Goal: Learn about a topic

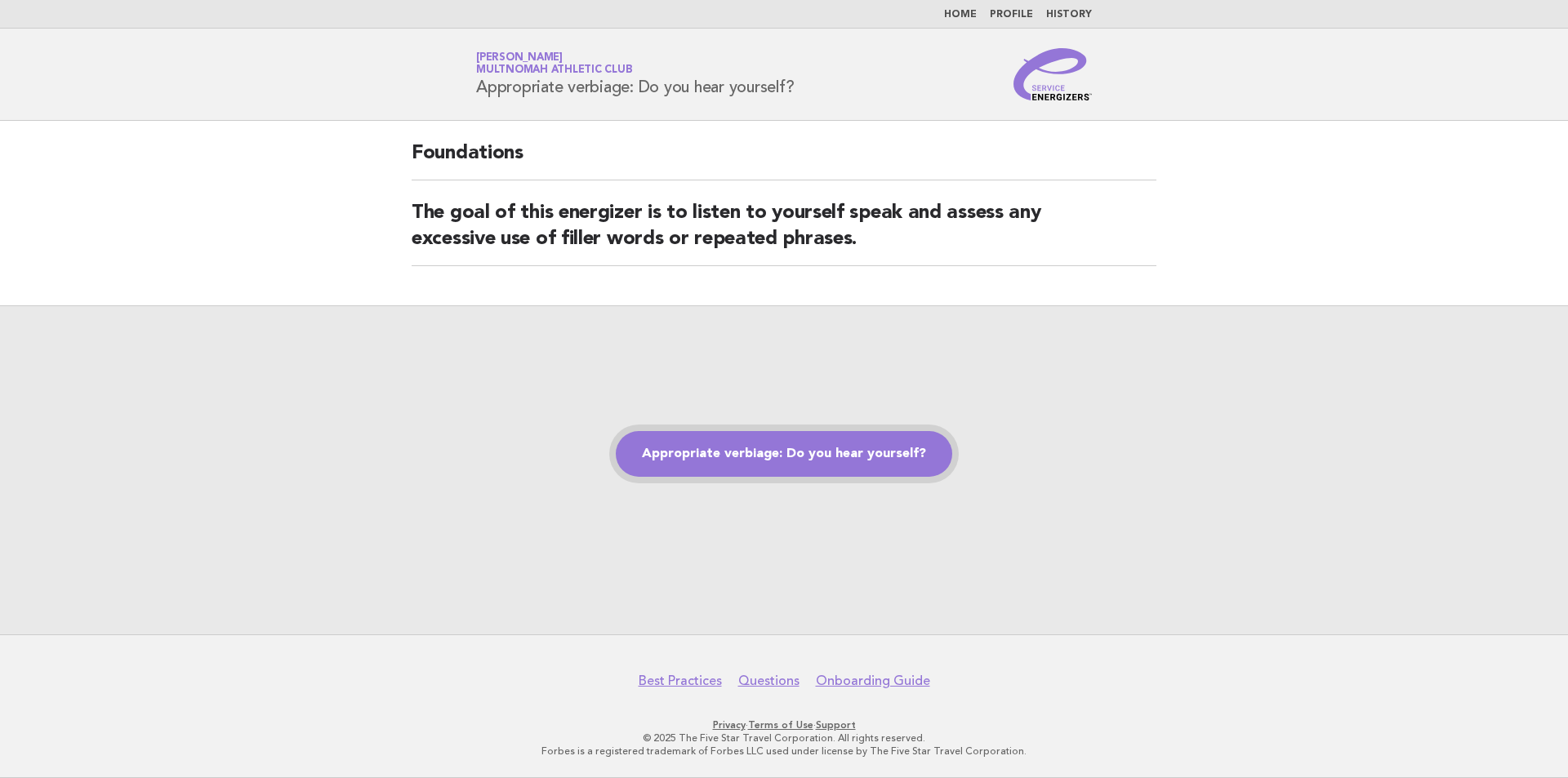
click at [862, 435] on link "Appropriate verbiage: Do you hear yourself?" at bounding box center [784, 454] width 336 height 46
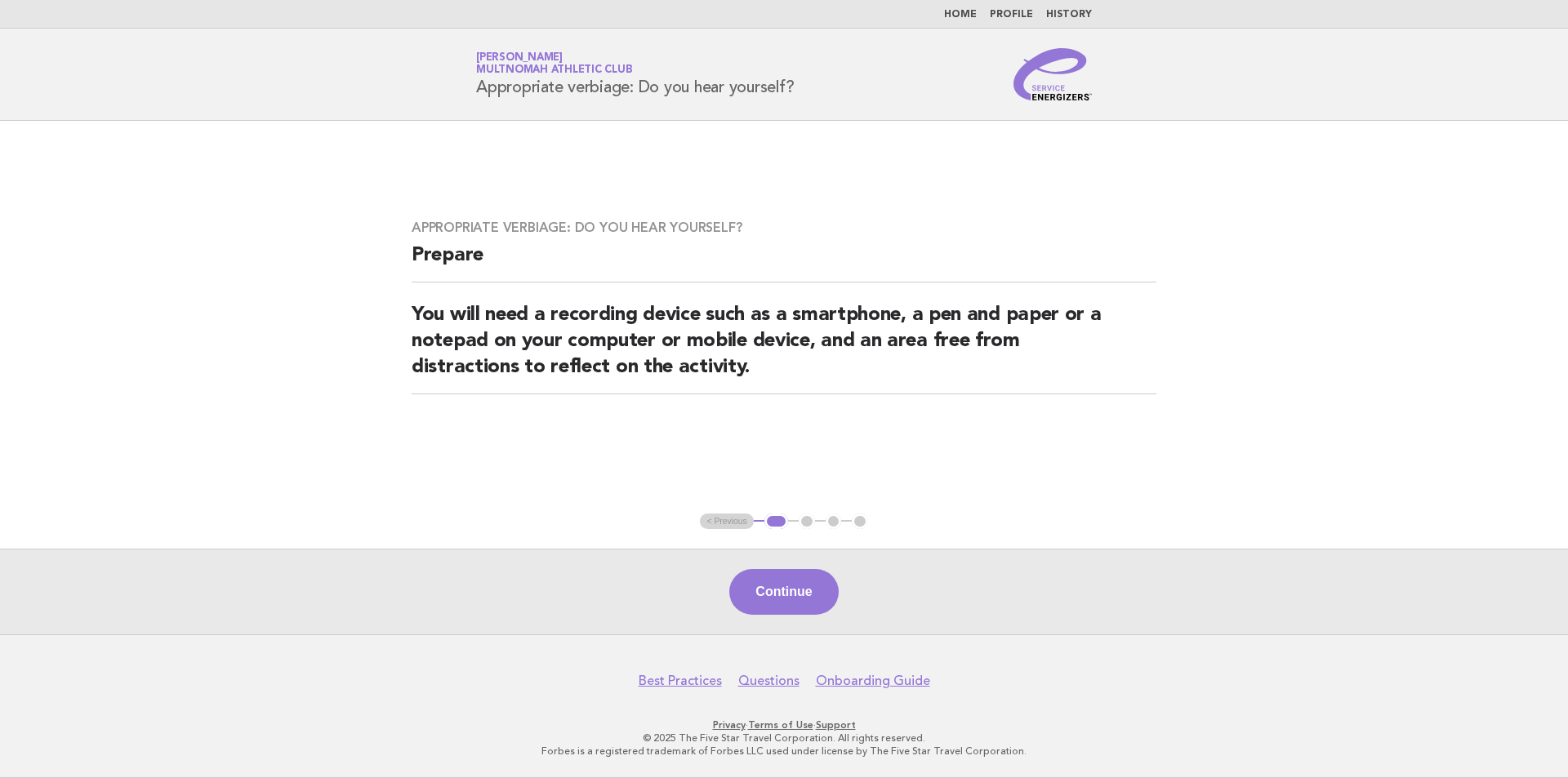
click at [788, 597] on button "Continue" at bounding box center [783, 592] width 109 height 46
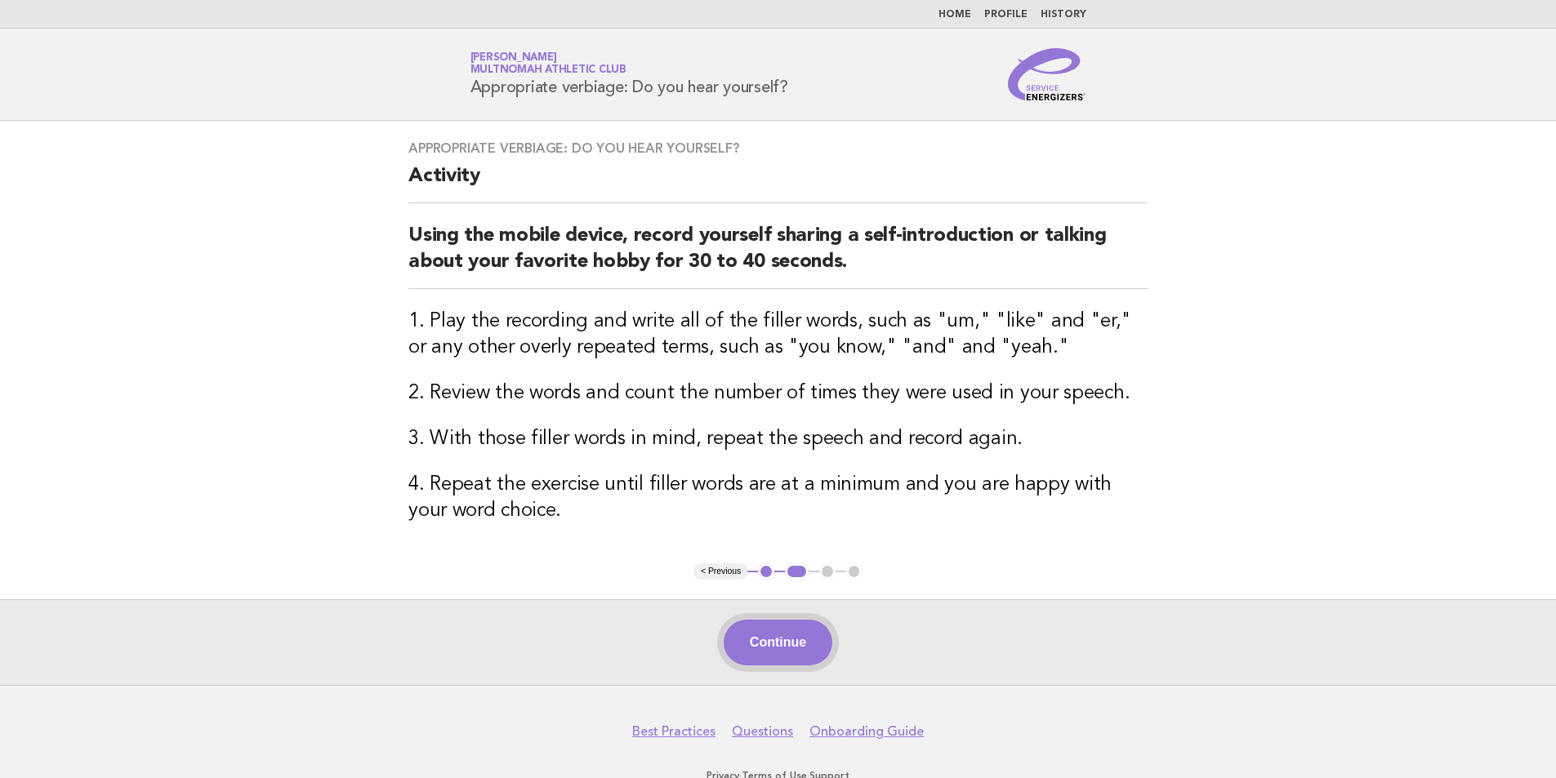
click at [783, 643] on button "Continue" at bounding box center [778, 643] width 109 height 46
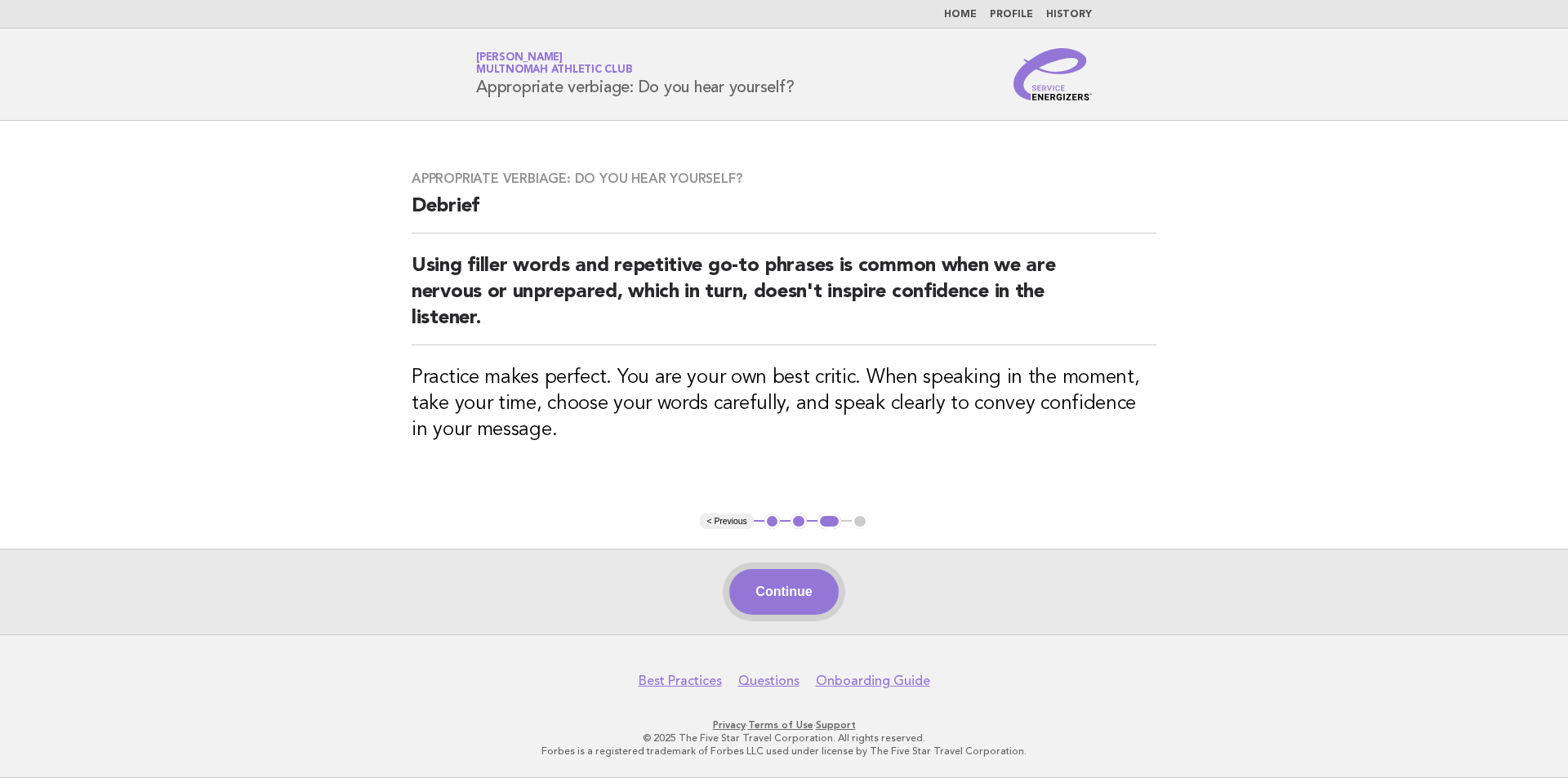
click at [786, 585] on button "Continue" at bounding box center [783, 592] width 109 height 46
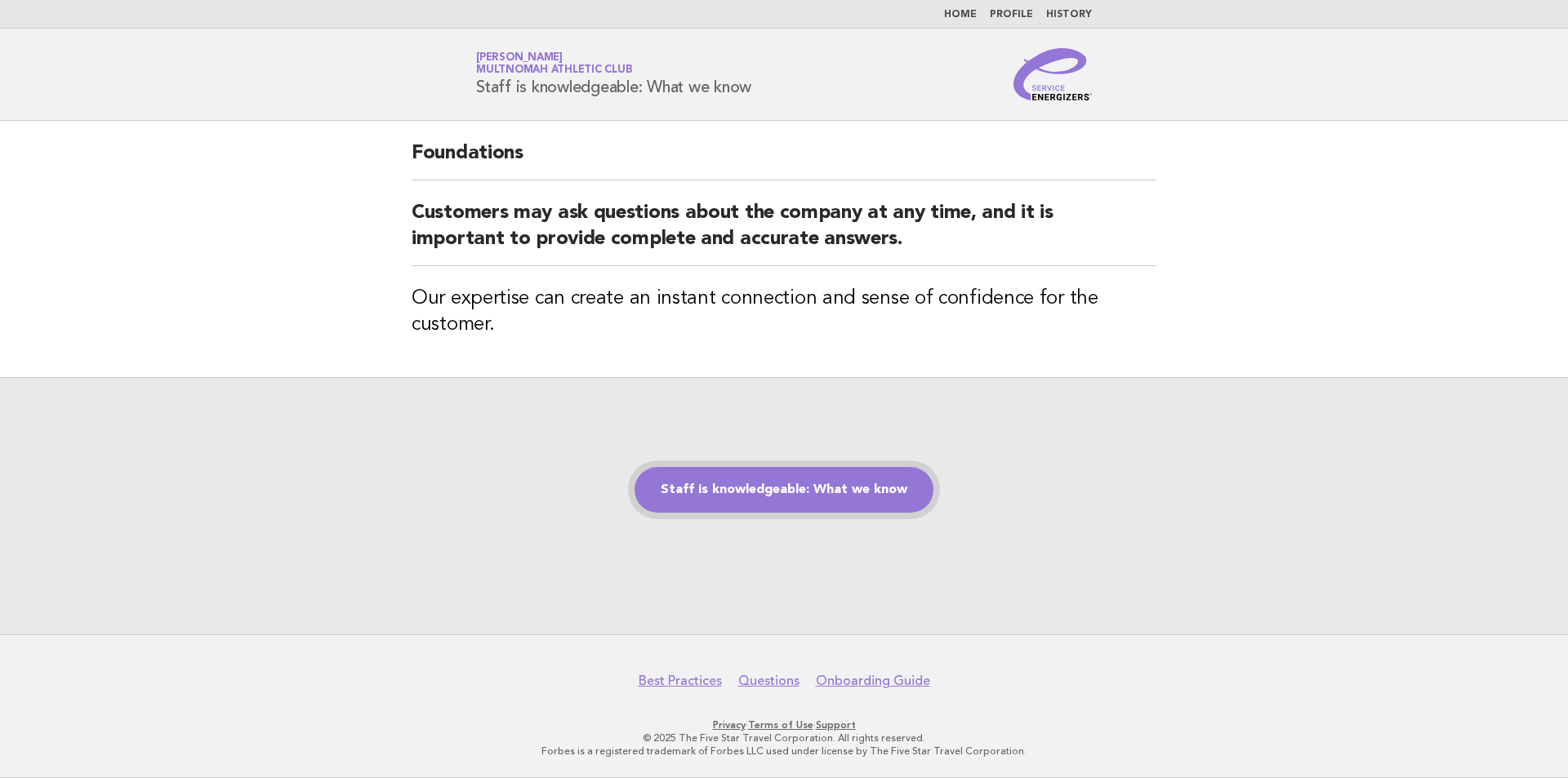
click at [762, 494] on link "Staff is knowledgeable: What we know" at bounding box center [783, 490] width 299 height 46
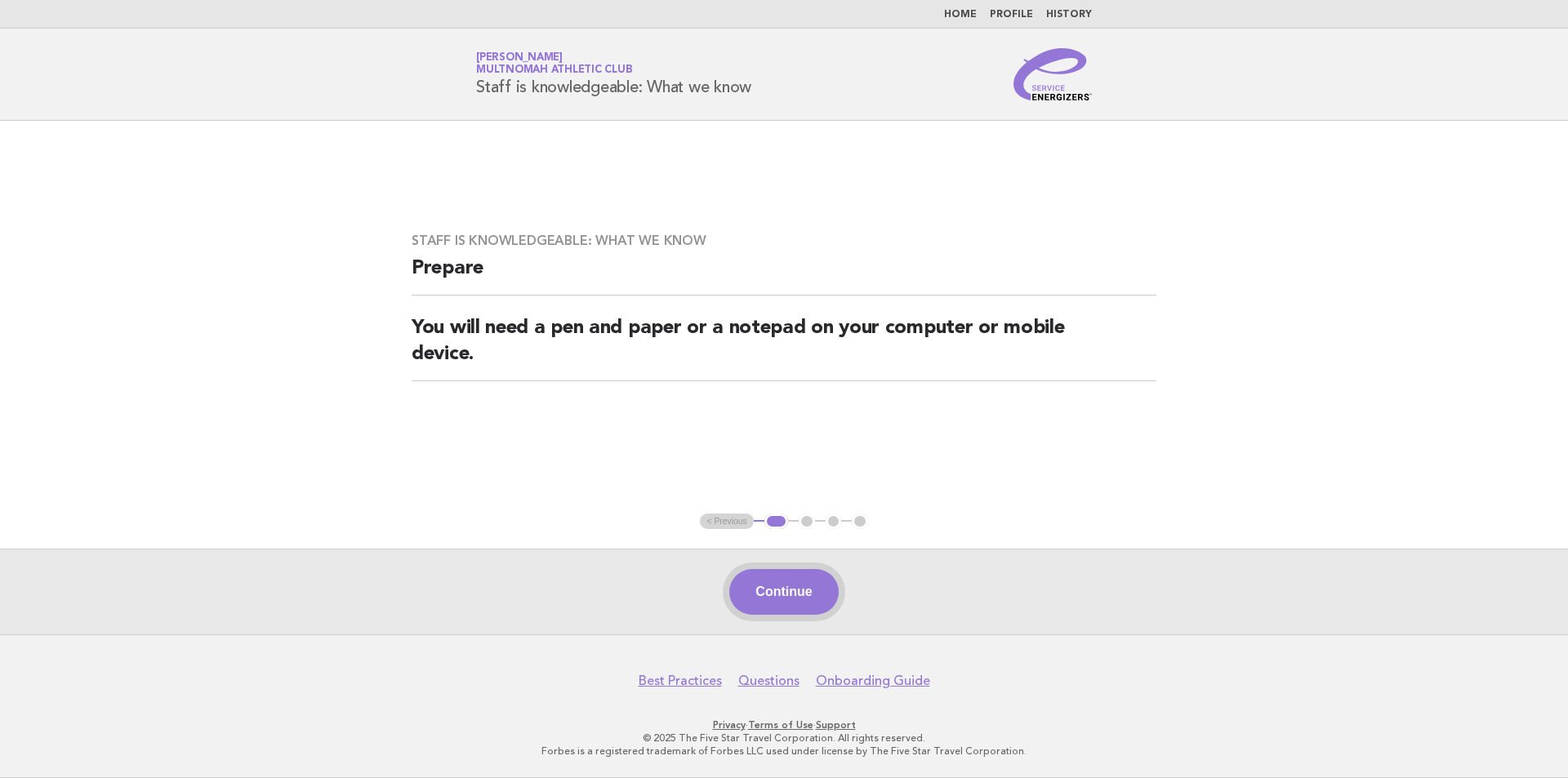
click at [790, 572] on button "Continue" at bounding box center [783, 592] width 109 height 46
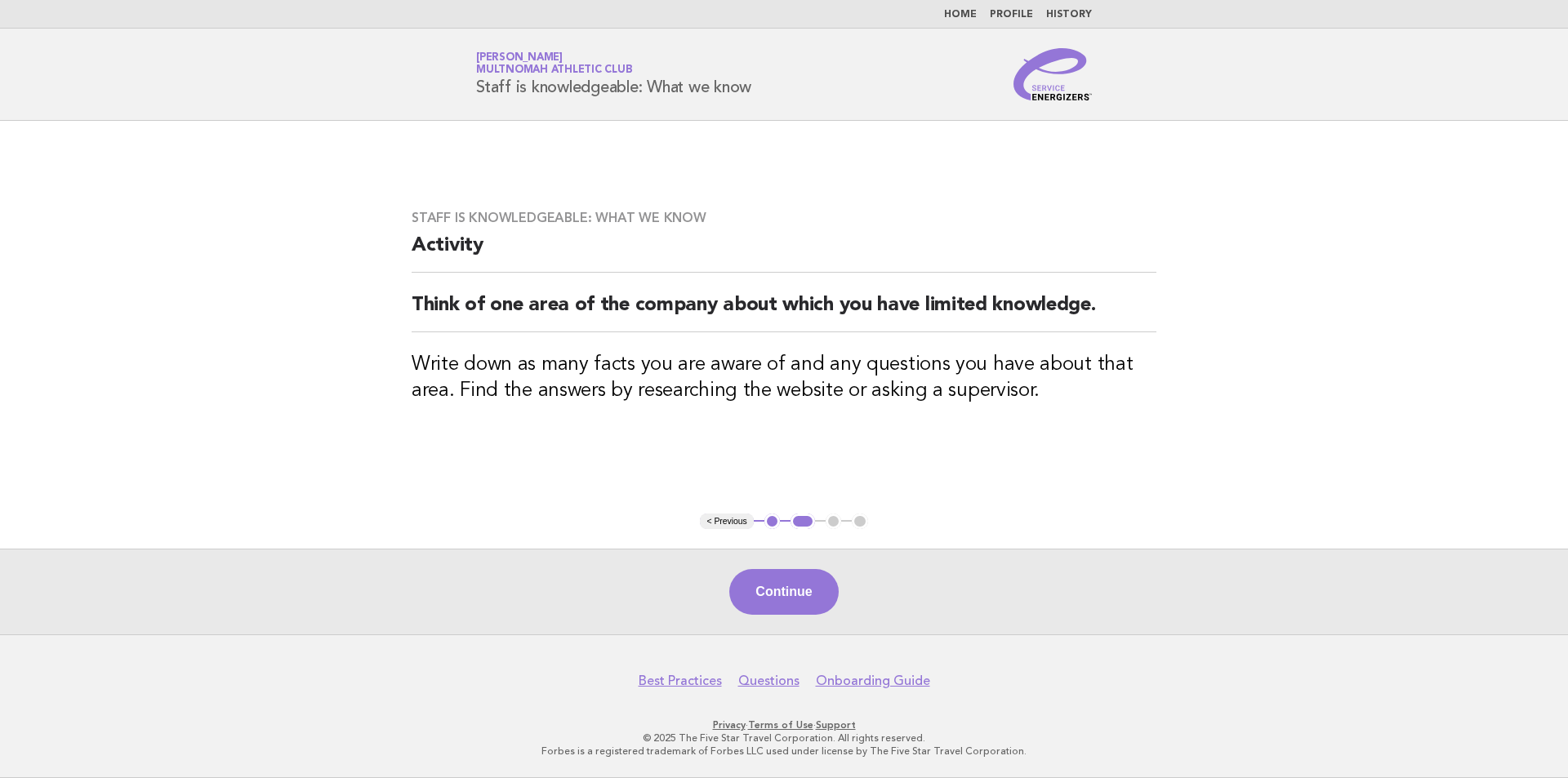
click at [811, 572] on button "Continue" at bounding box center [783, 592] width 109 height 46
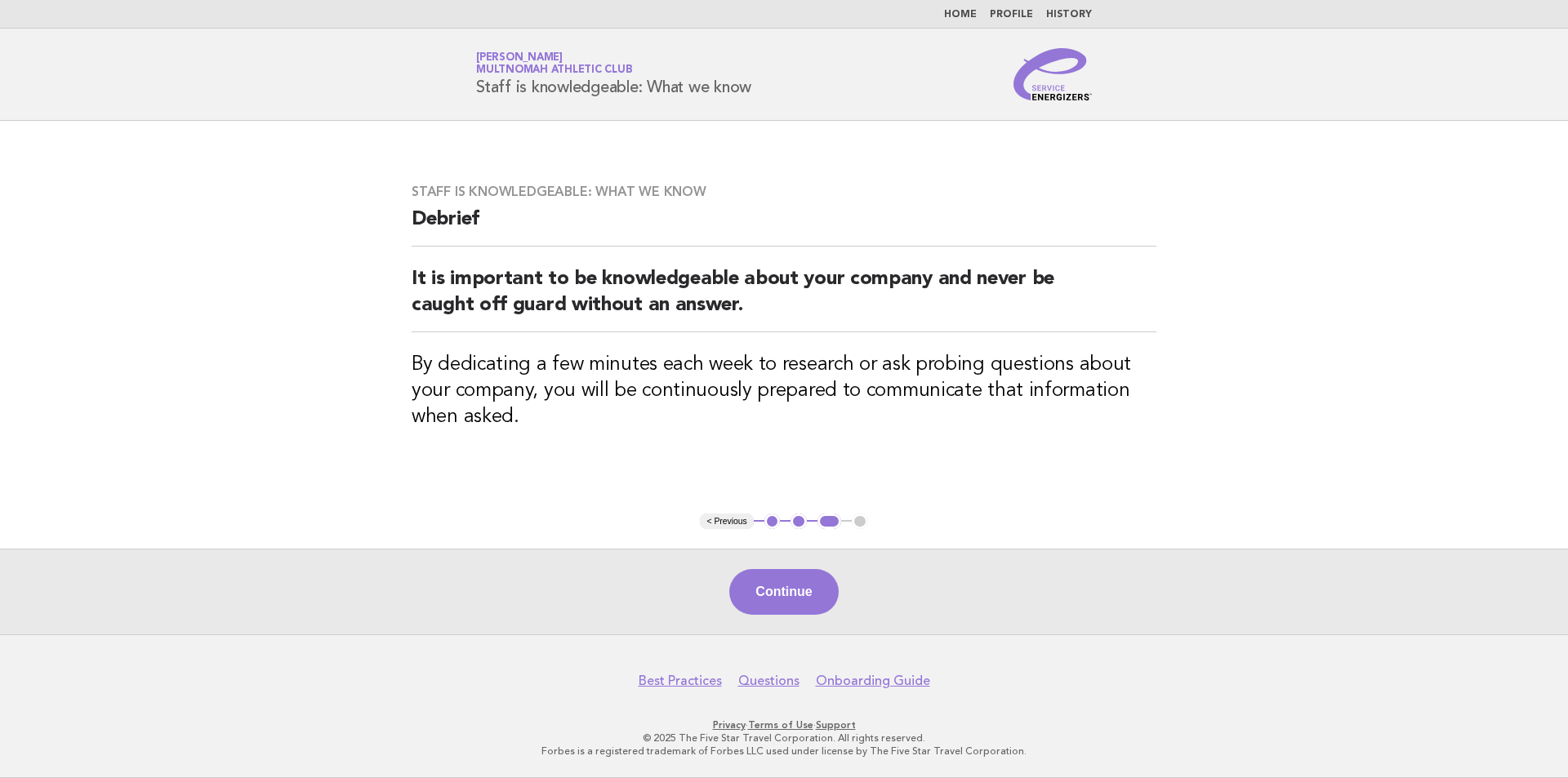
click at [813, 572] on button "Continue" at bounding box center [783, 592] width 109 height 46
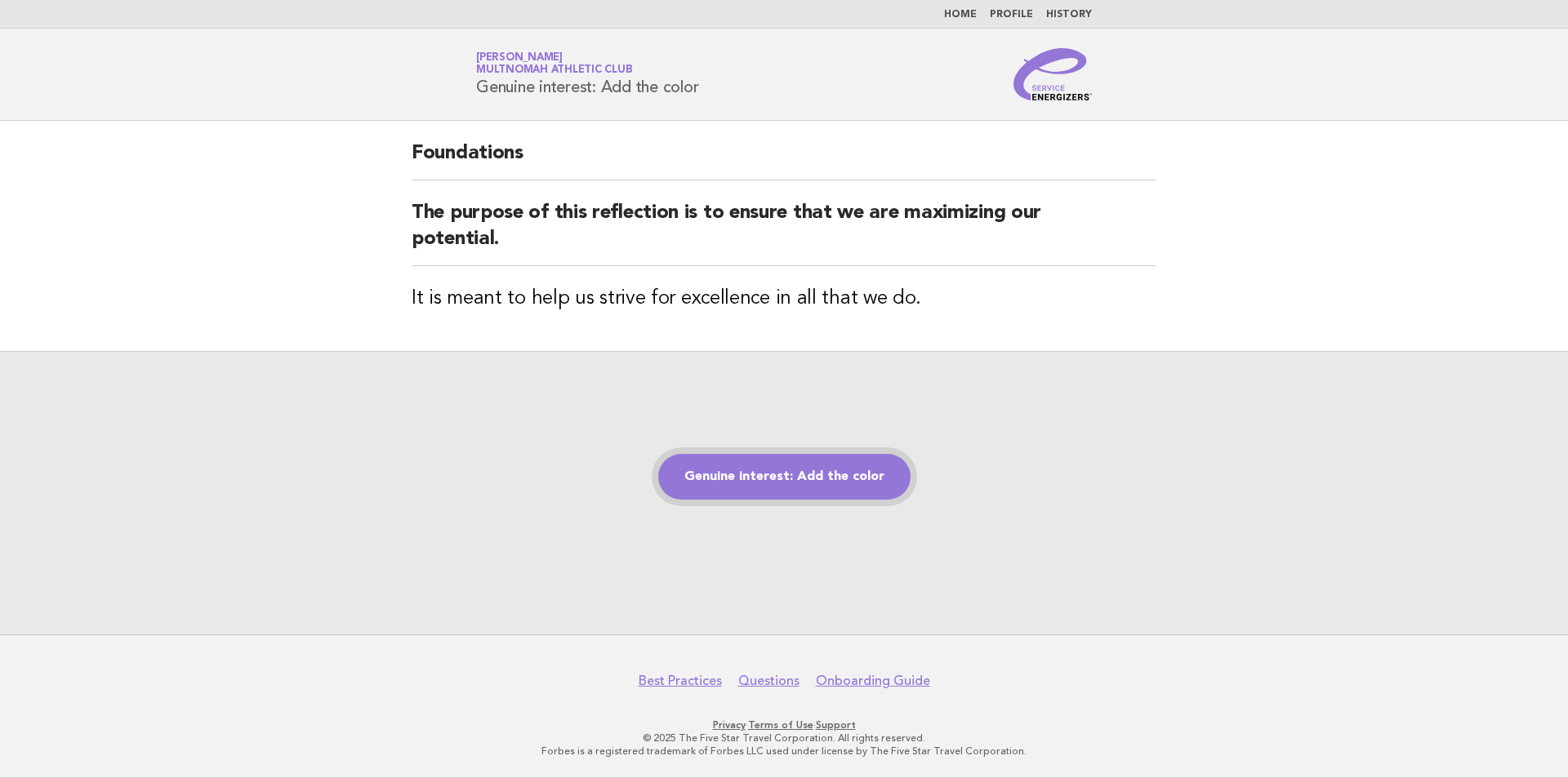
click at [757, 461] on link "Genuine interest: Add the color" at bounding box center [784, 477] width 252 height 46
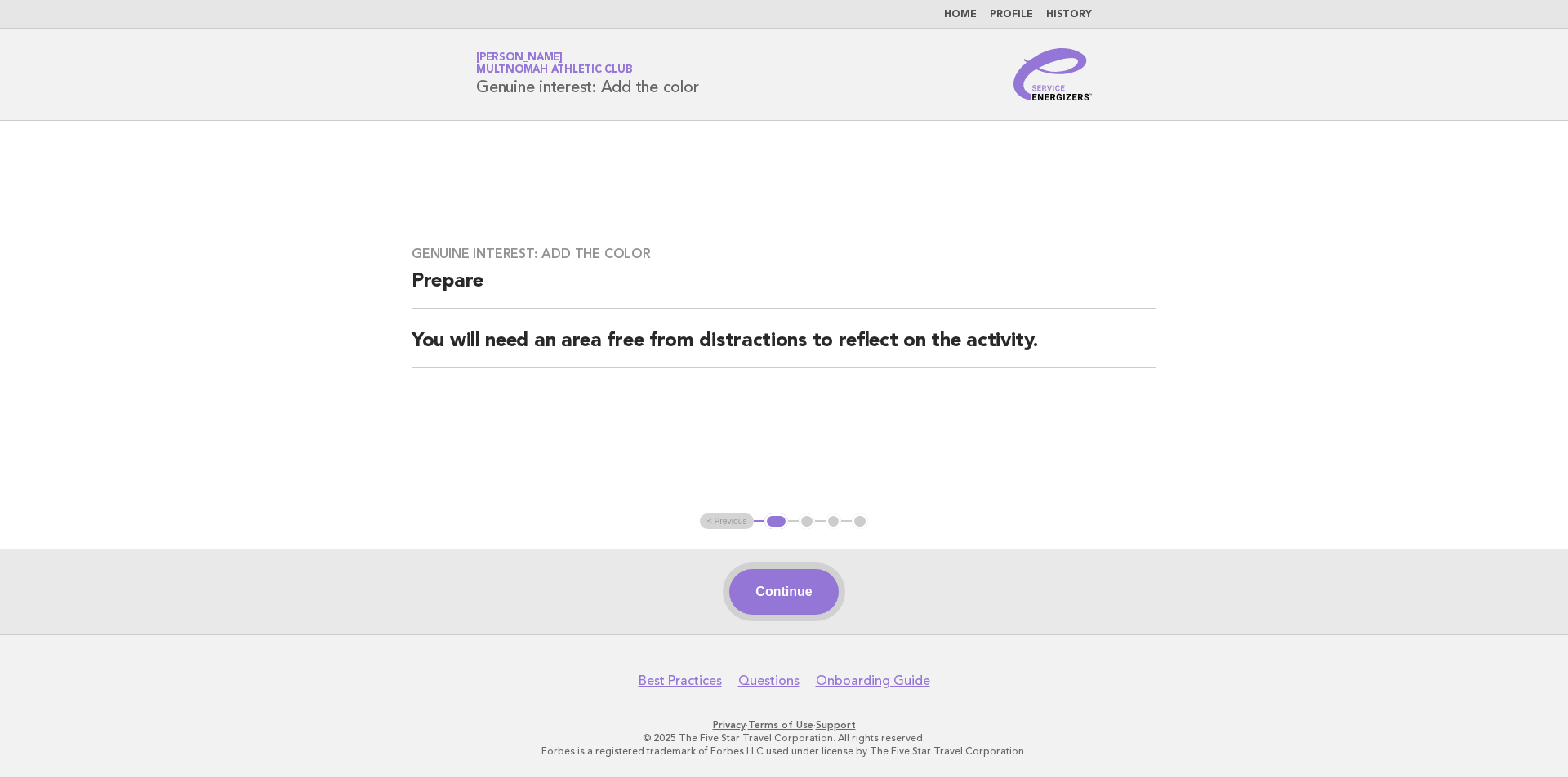
click at [788, 585] on button "Continue" at bounding box center [783, 592] width 109 height 46
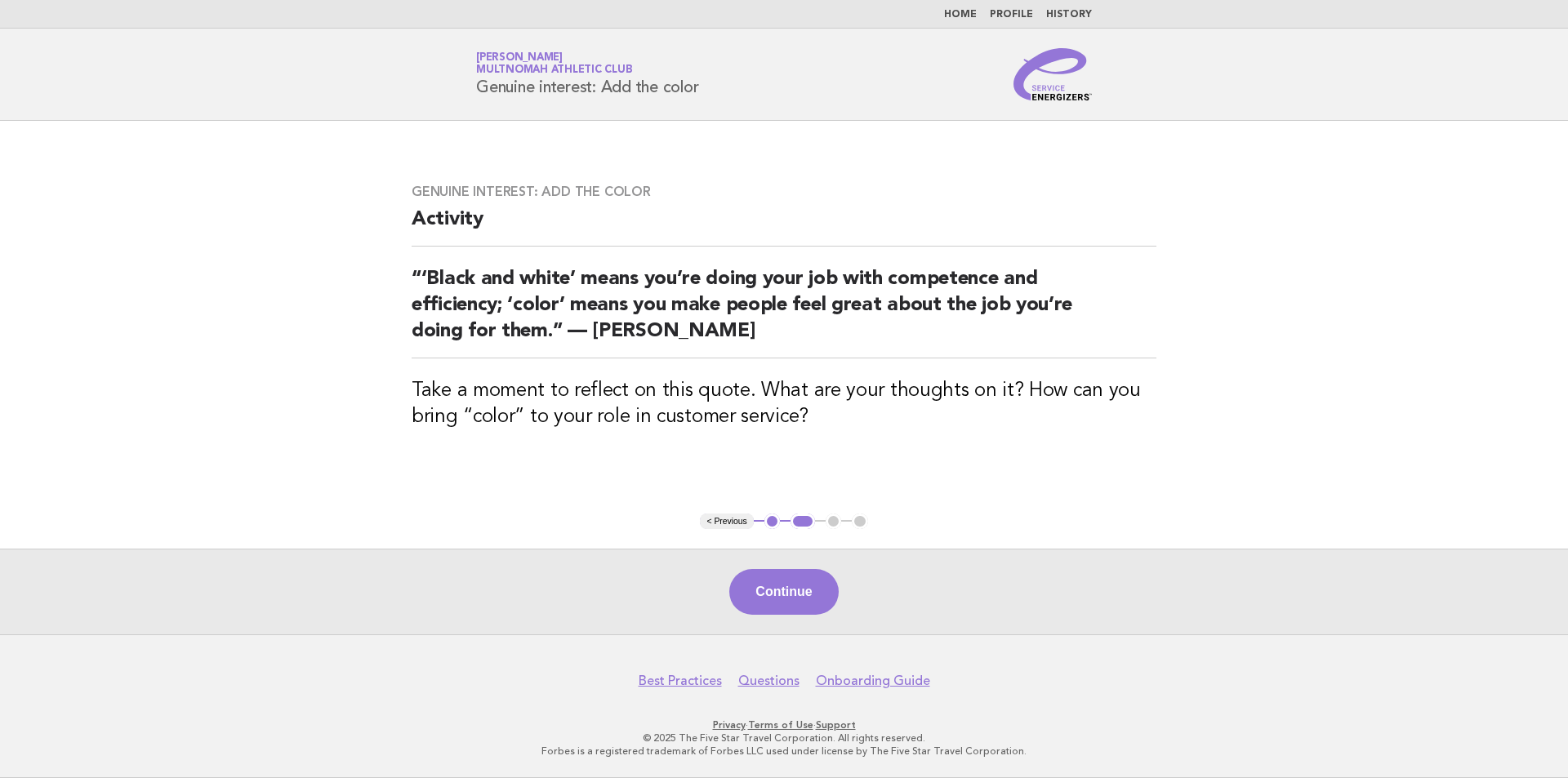
click at [775, 590] on button "Continue" at bounding box center [783, 592] width 109 height 46
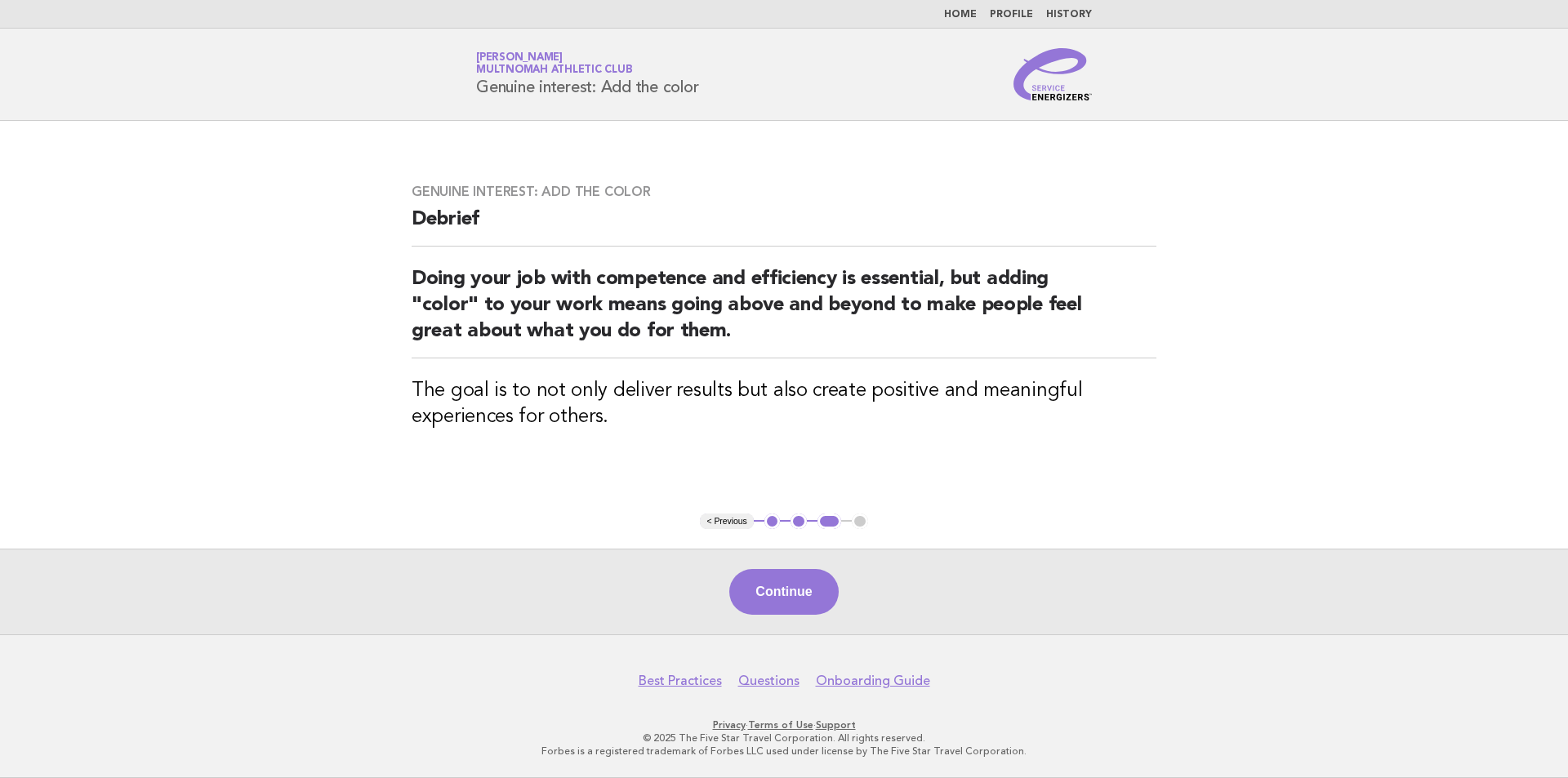
click at [768, 590] on button "Continue" at bounding box center [783, 592] width 109 height 46
